Goal: Task Accomplishment & Management: Manage account settings

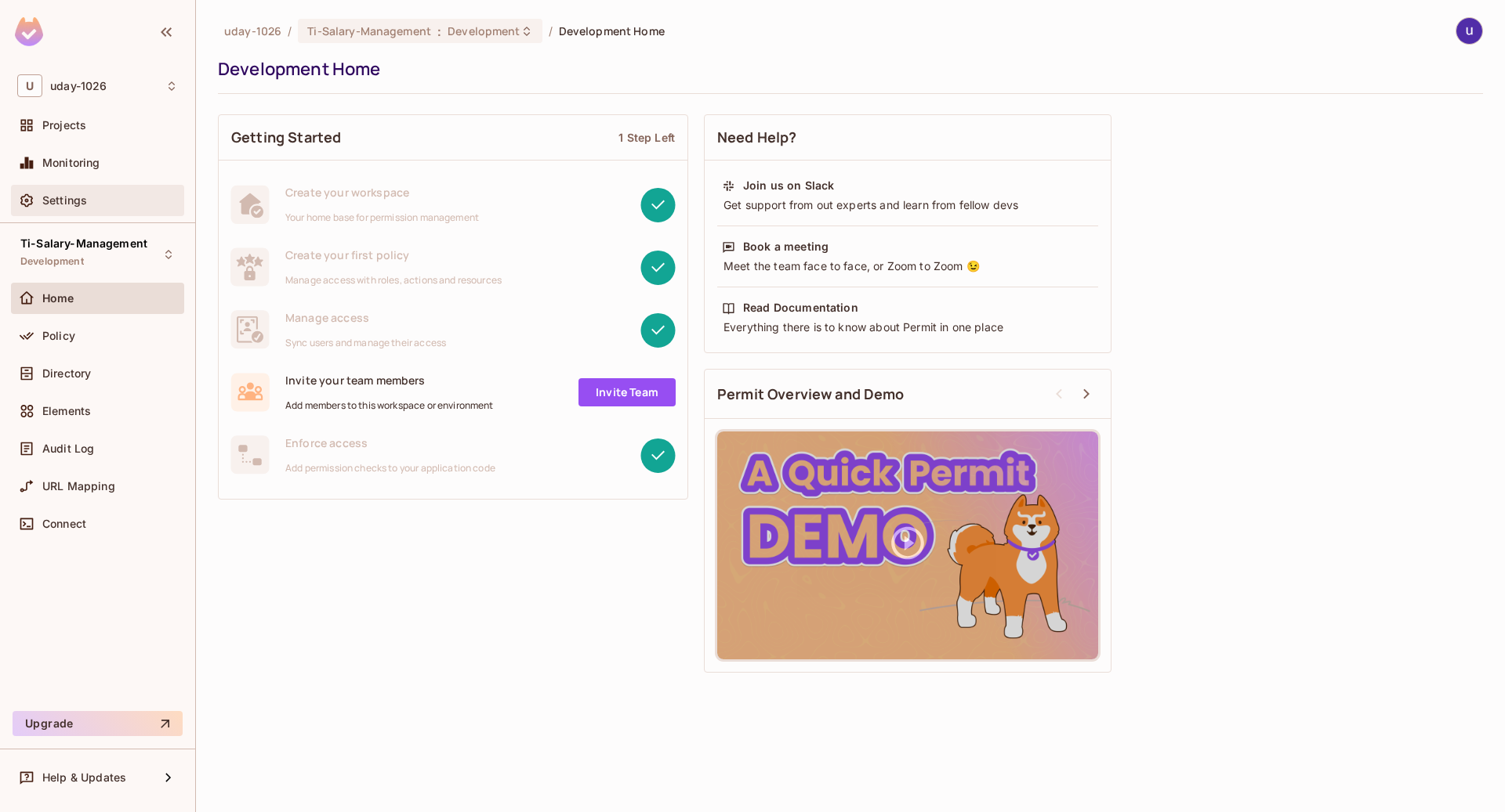
click at [81, 206] on span "Settings" at bounding box center [64, 200] width 45 height 13
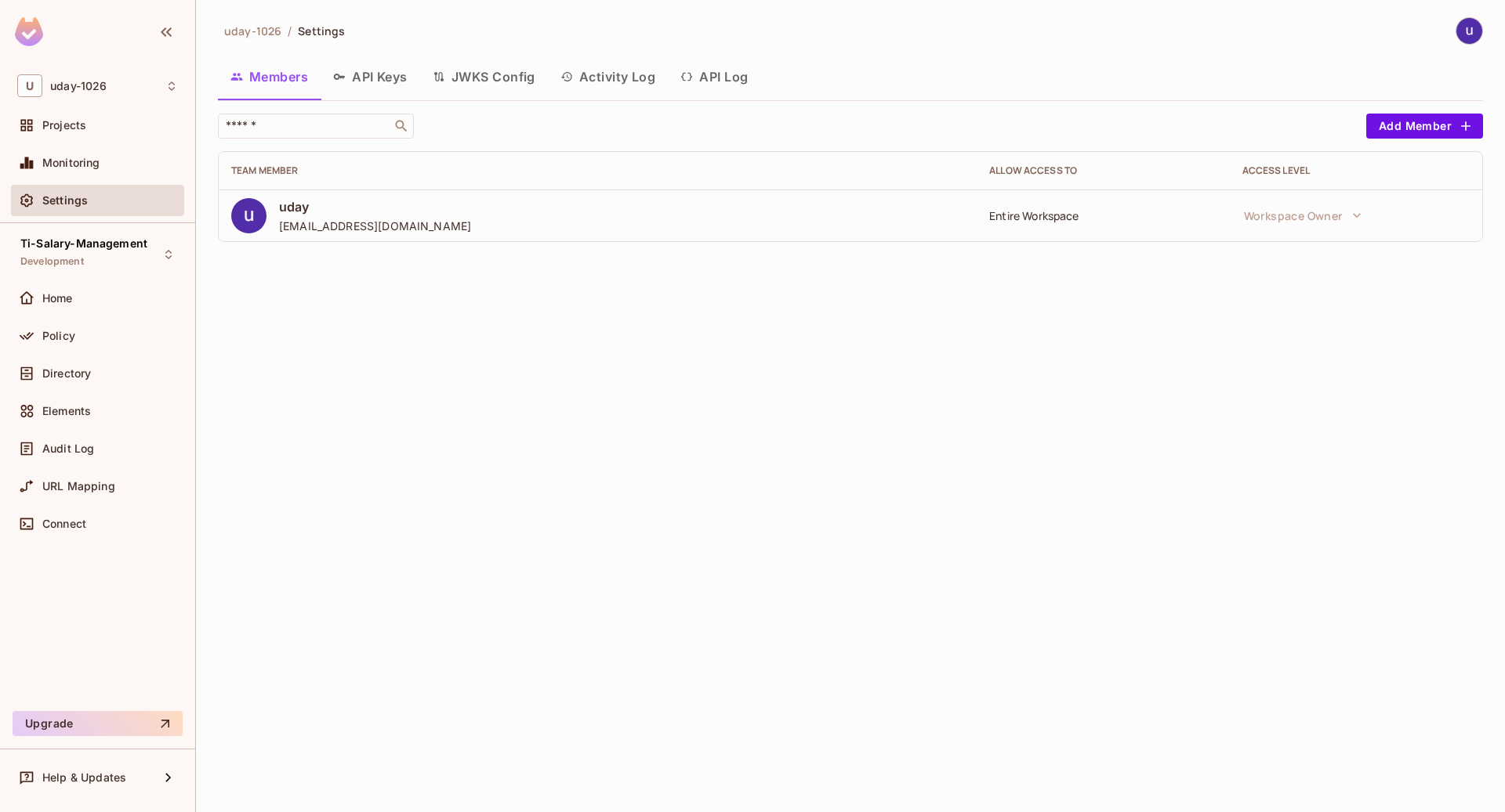
click at [311, 212] on span "uday" at bounding box center [375, 207] width 192 height 17
click at [245, 218] on img at bounding box center [248, 216] width 35 height 35
click at [319, 216] on div "uday [EMAIL_ADDRESS][DOMAIN_NAME]" at bounding box center [375, 216] width 192 height 35
click at [1057, 222] on td "Entire Workspace" at bounding box center [1103, 216] width 252 height 52
click at [1036, 214] on div "Entire Workspace" at bounding box center [1103, 216] width 227 height 15
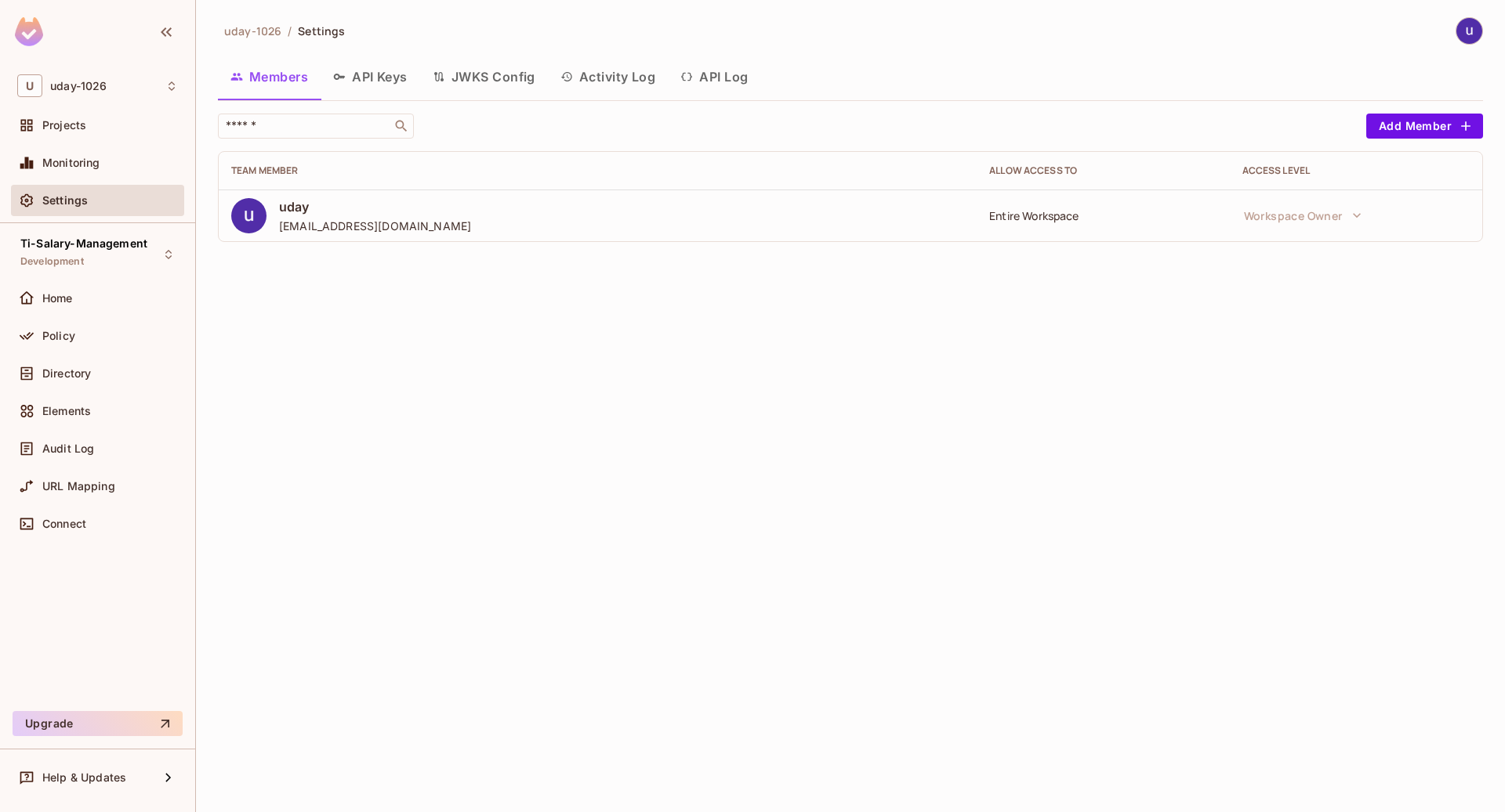
click at [1463, 30] on img at bounding box center [1469, 30] width 26 height 26
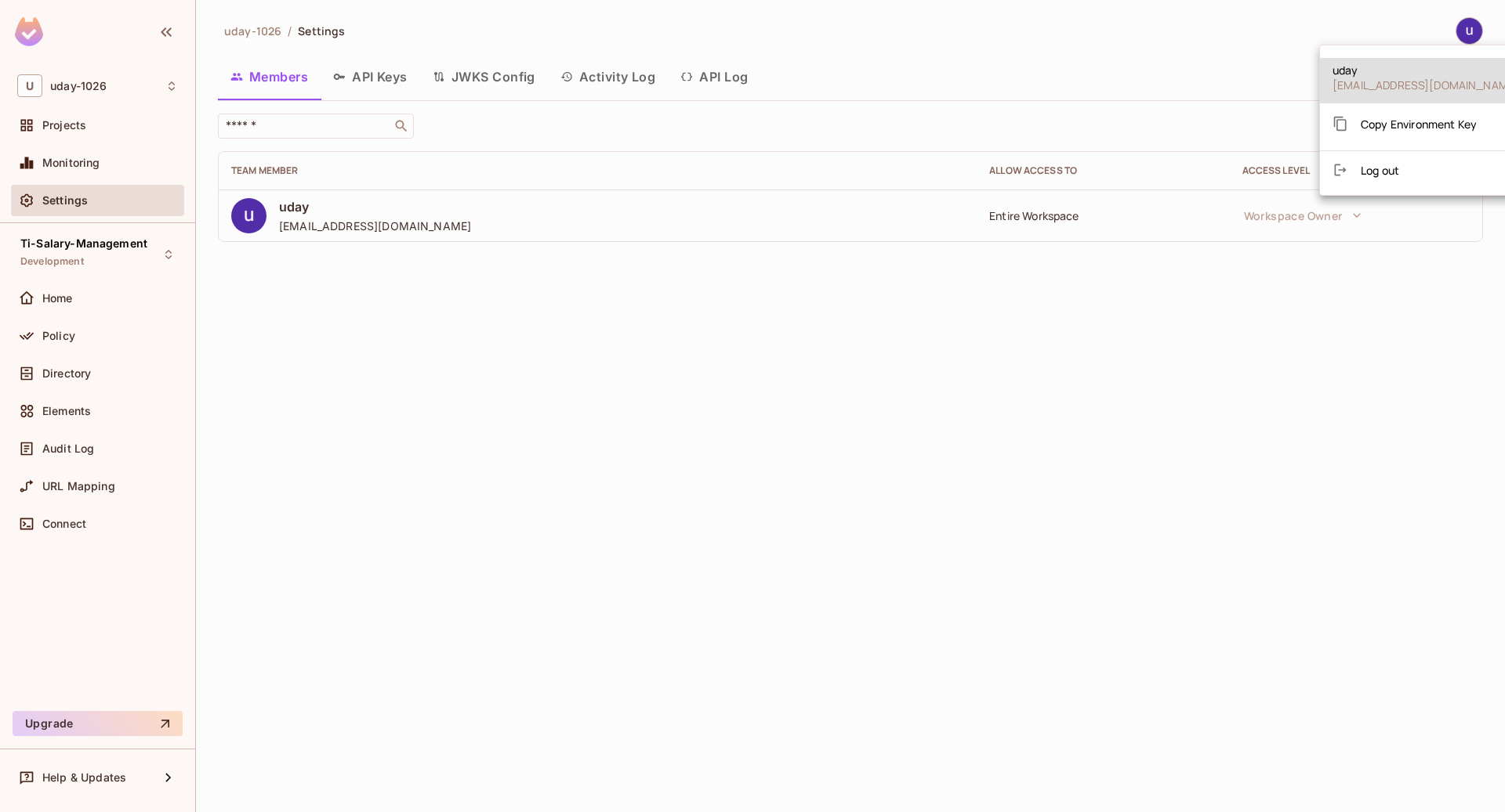
click at [86, 247] on div at bounding box center [752, 406] width 1505 height 812
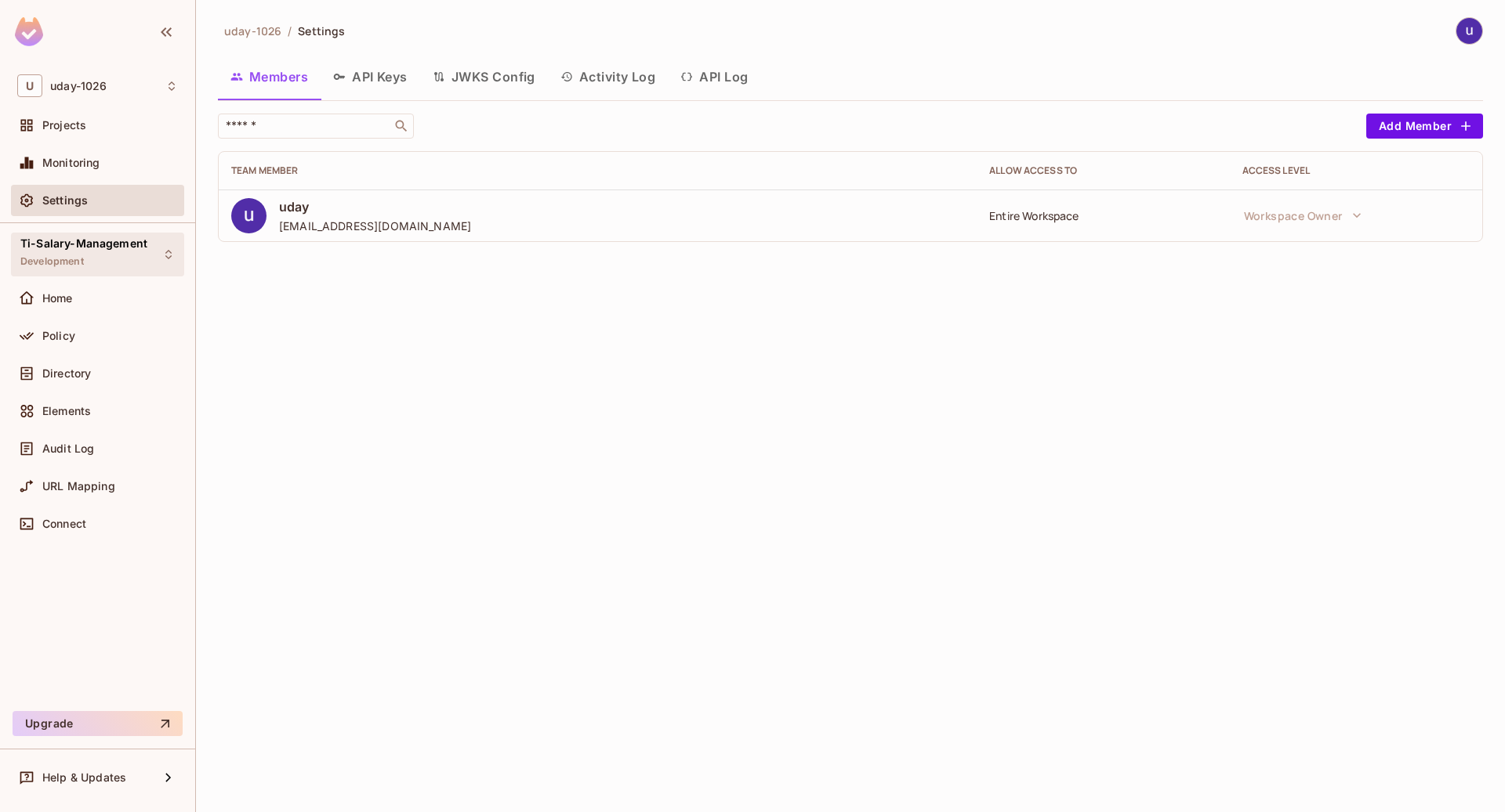
click at [66, 255] on div "Ti-Salary-Management Development" at bounding box center [84, 254] width 127 height 34
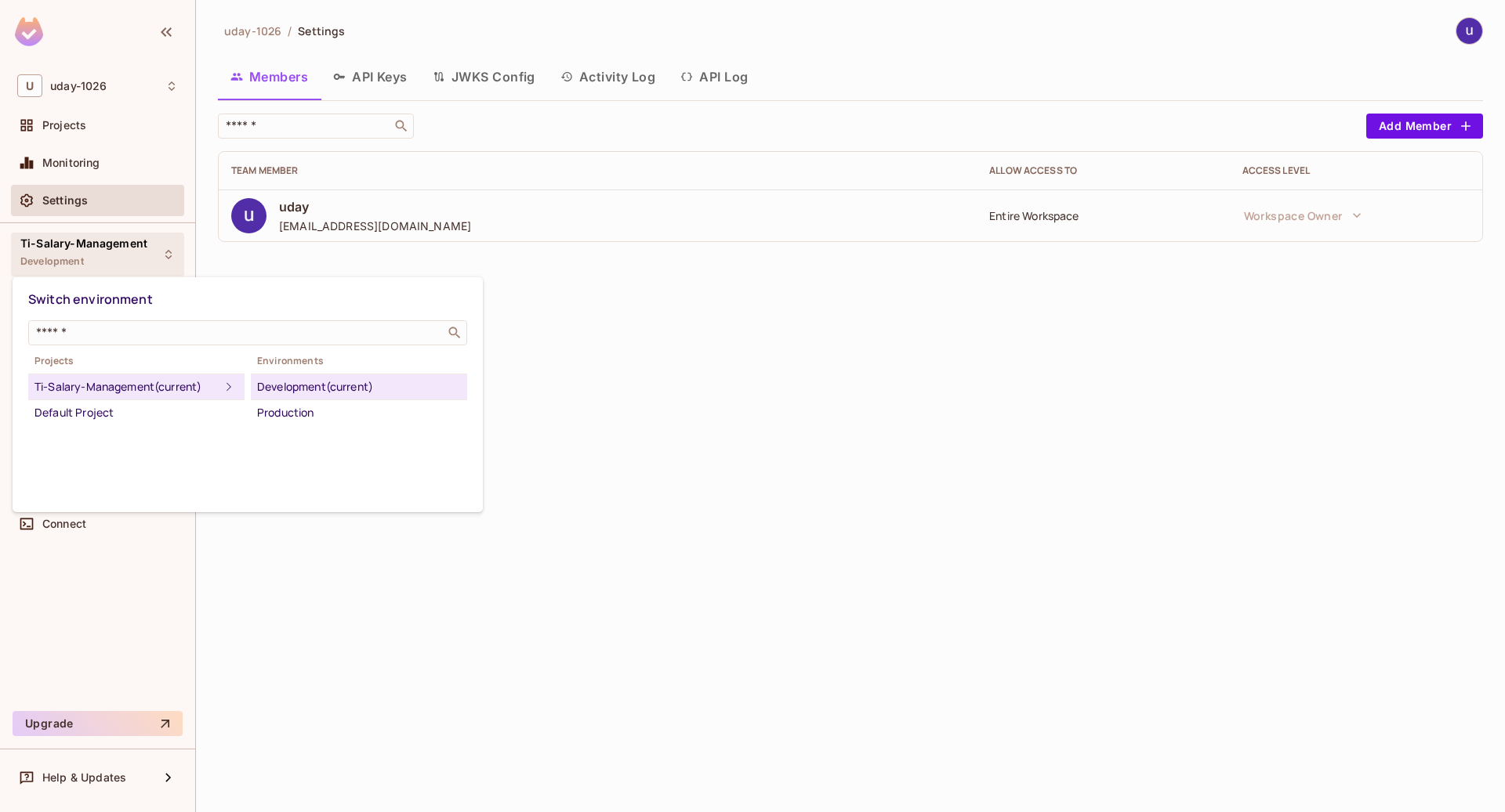
click at [117, 401] on li "Ti-Salary-Management (current)" at bounding box center [137, 387] width 217 height 26
click at [123, 389] on div "Ti-Salary-Management (current)" at bounding box center [127, 386] width 185 height 19
click at [332, 379] on div "Development (current)" at bounding box center [359, 386] width 204 height 19
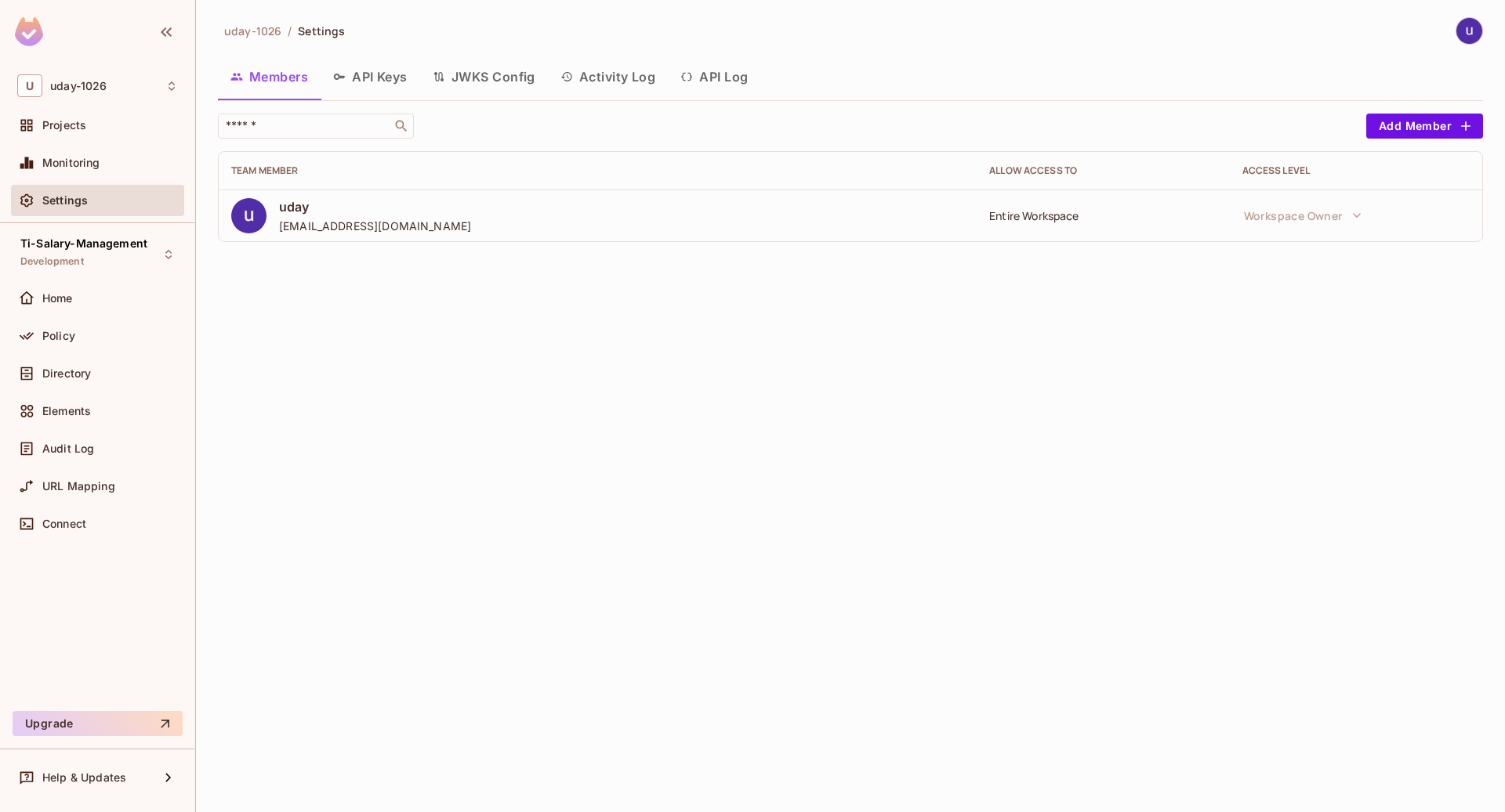
click at [311, 213] on span "uday" at bounding box center [375, 207] width 192 height 17
click at [381, 66] on button "API Keys" at bounding box center [370, 77] width 99 height 39
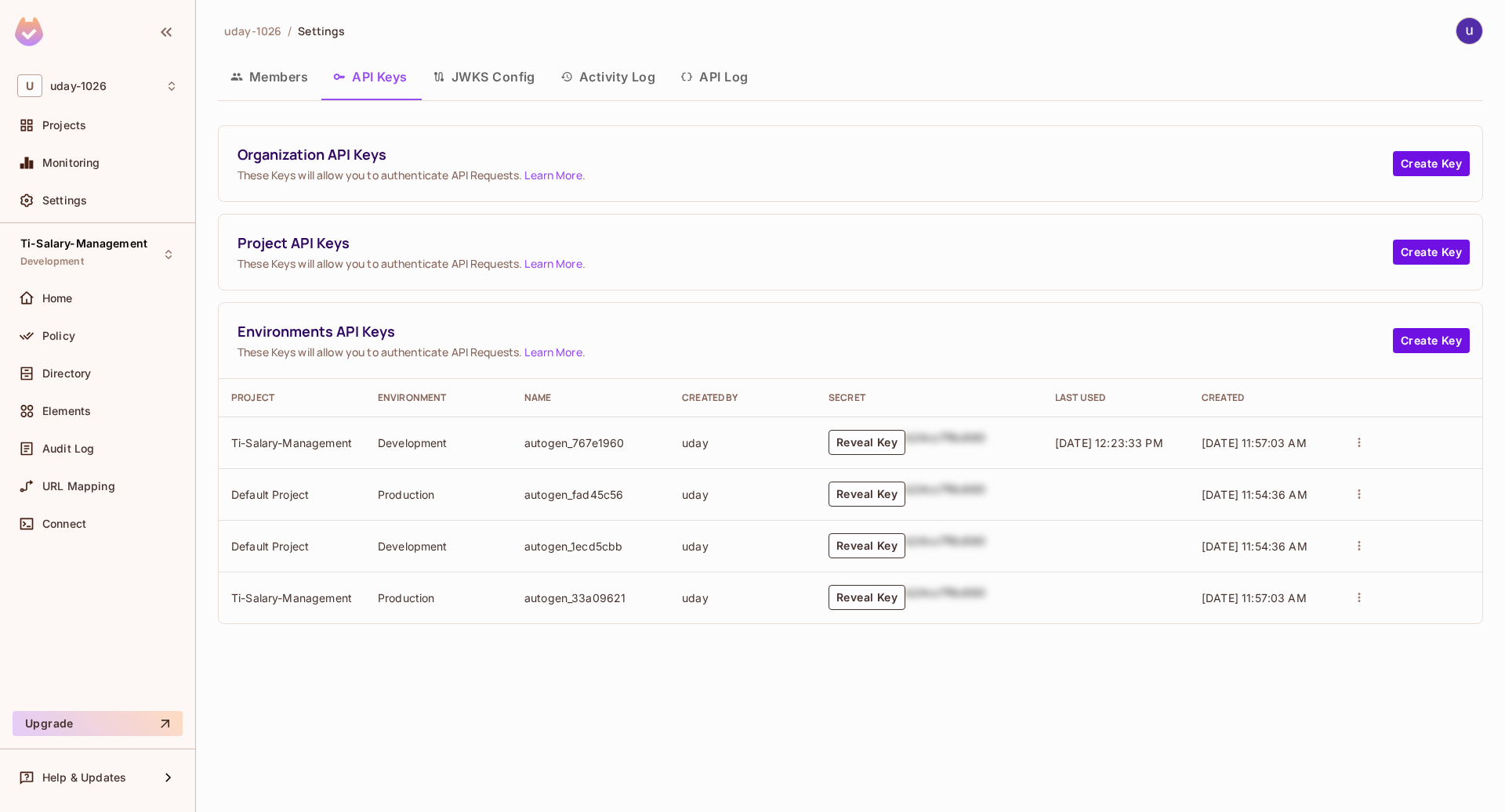
click at [404, 439] on td "Development" at bounding box center [438, 443] width 147 height 52
click at [245, 439] on td "Ti-Salary-Management" at bounding box center [292, 443] width 147 height 52
click at [1267, 441] on span "[DATE] 11:57:03 AM" at bounding box center [1254, 443] width 105 height 13
click at [885, 437] on button "Reveal Key" at bounding box center [867, 443] width 77 height 25
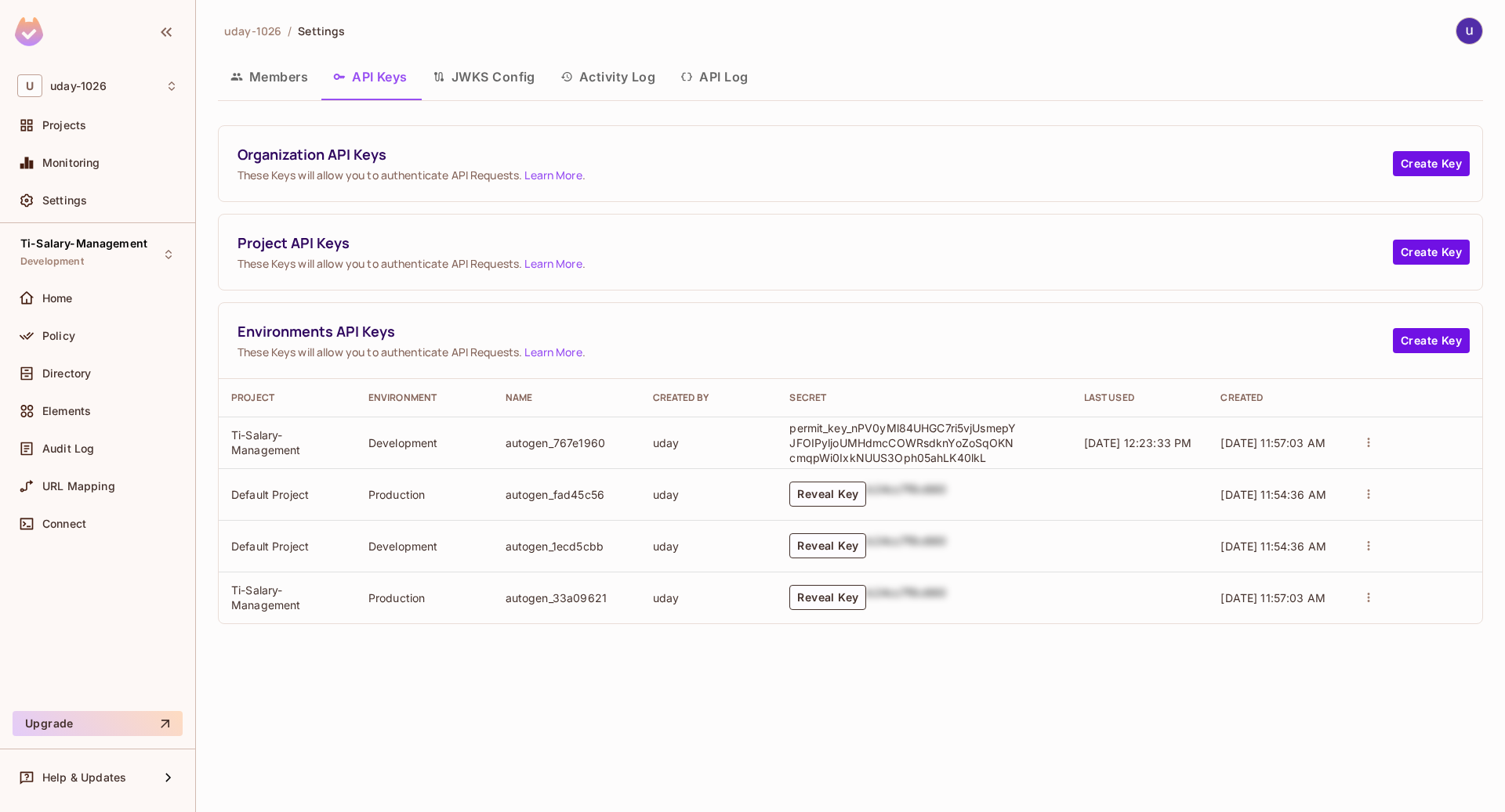
click at [1377, 447] on button "actions" at bounding box center [1368, 443] width 22 height 22
click at [288, 438] on div at bounding box center [752, 406] width 1505 height 812
click at [62, 370] on span "Directory" at bounding box center [66, 374] width 48 height 13
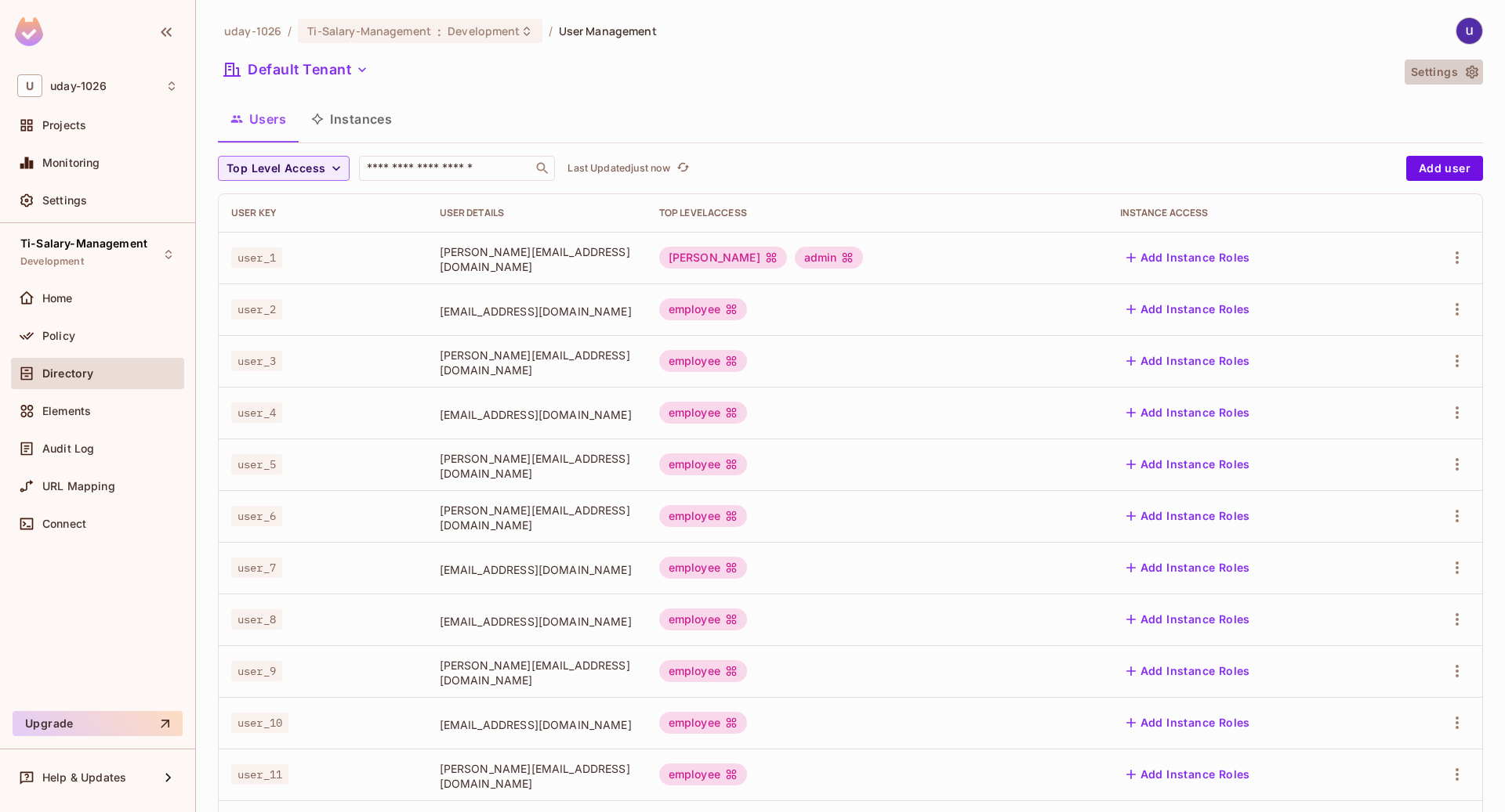
click at [1466, 70] on icon "button" at bounding box center [1472, 72] width 13 height 13
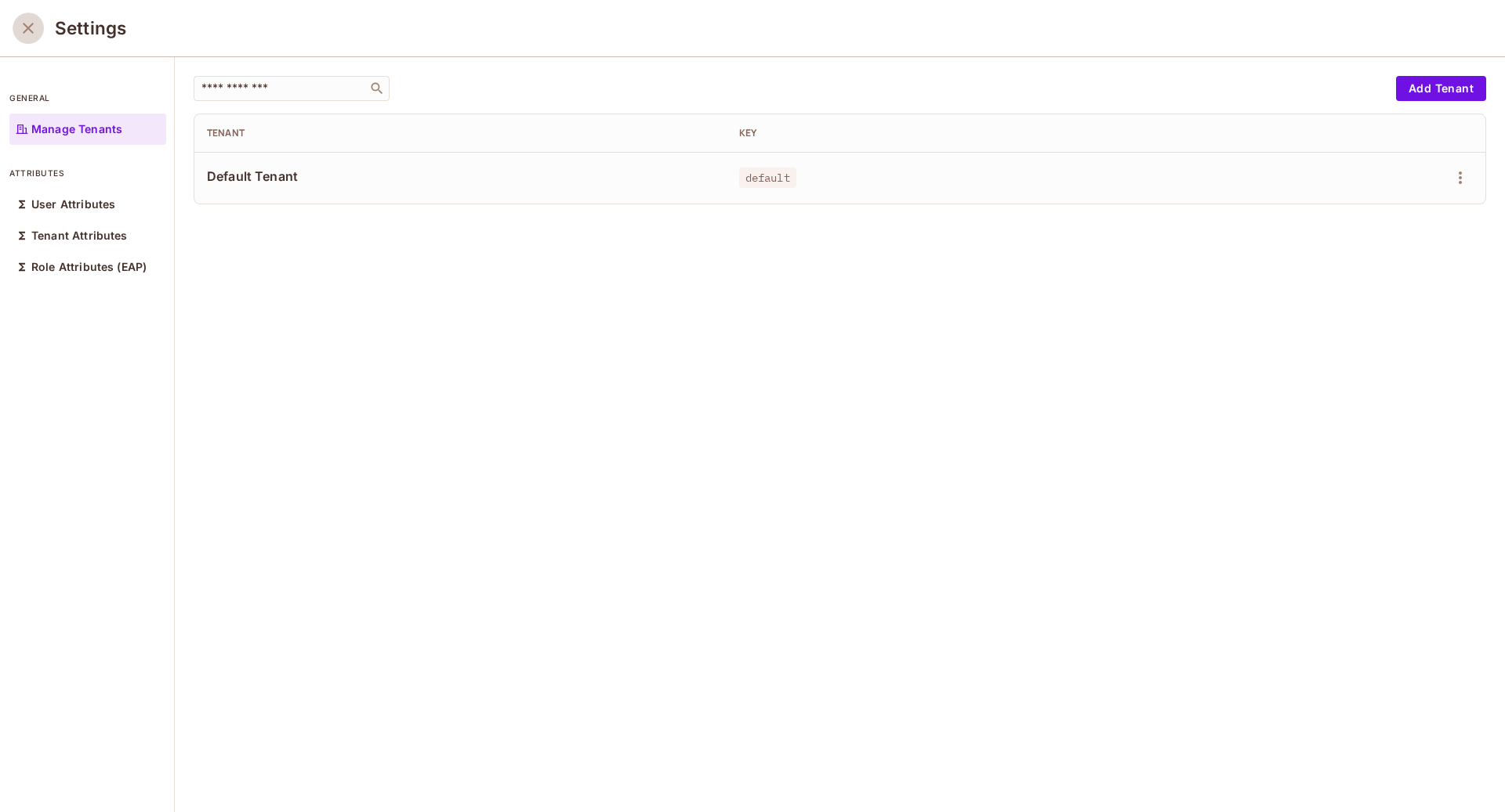
click at [34, 25] on icon "close" at bounding box center [28, 28] width 19 height 19
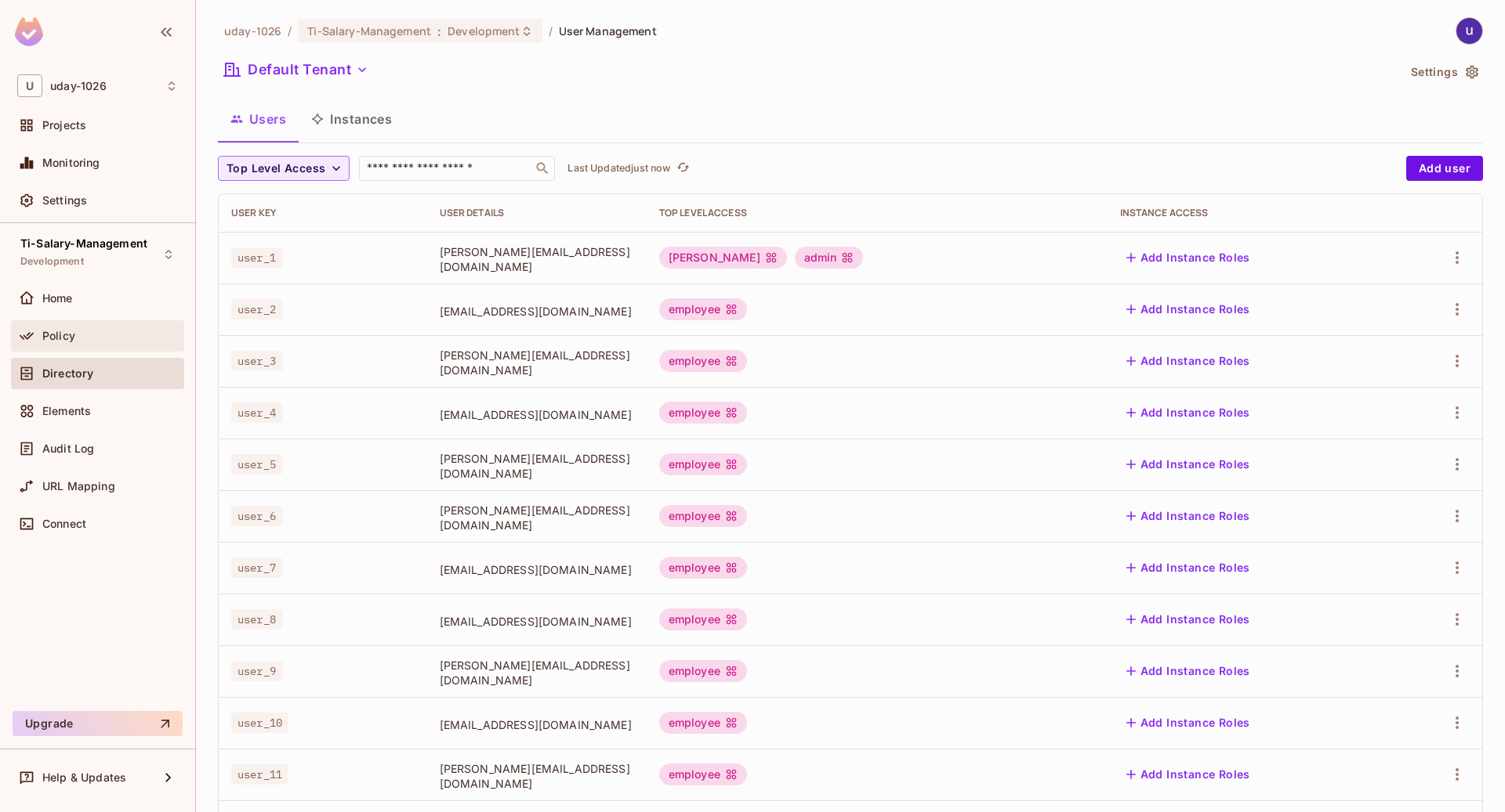
click at [55, 320] on div "Policy" at bounding box center [98, 335] width 174 height 31
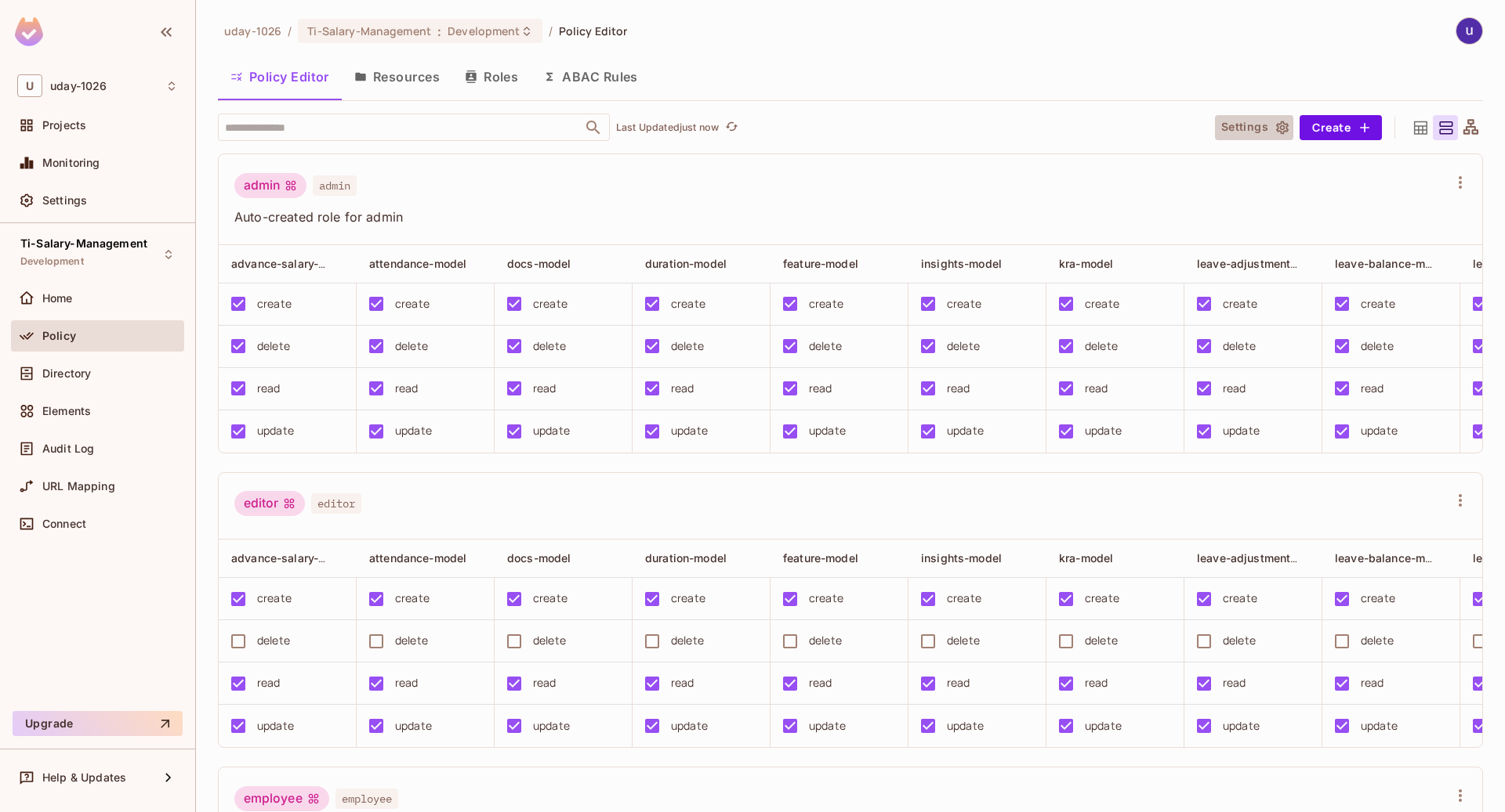
click at [1276, 128] on icon "button" at bounding box center [1282, 127] width 13 height 13
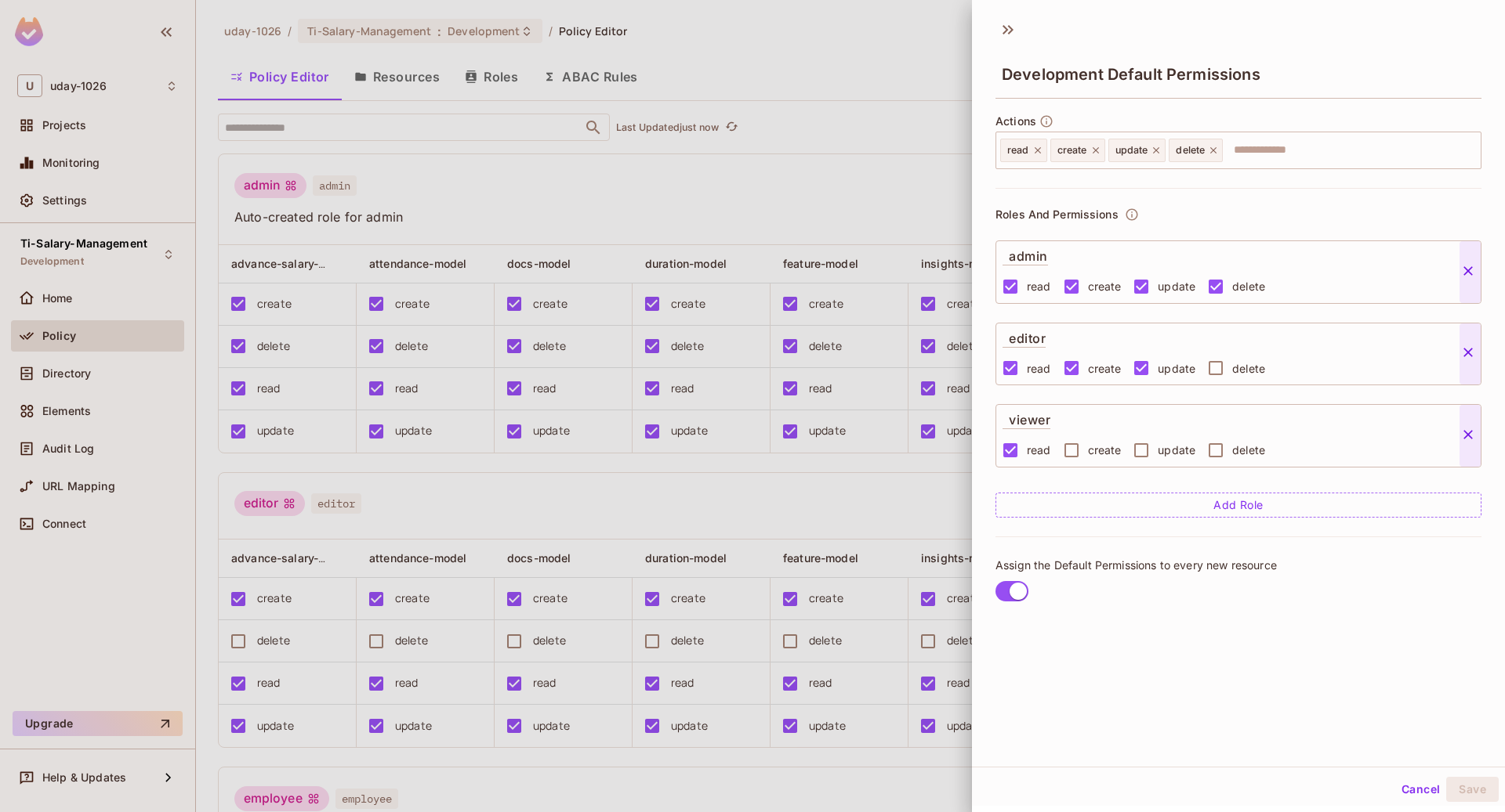
scroll to position [4, 0]
click at [1014, 28] on icon at bounding box center [1008, 28] width 25 height 25
